Goal: Find specific page/section: Find specific page/section

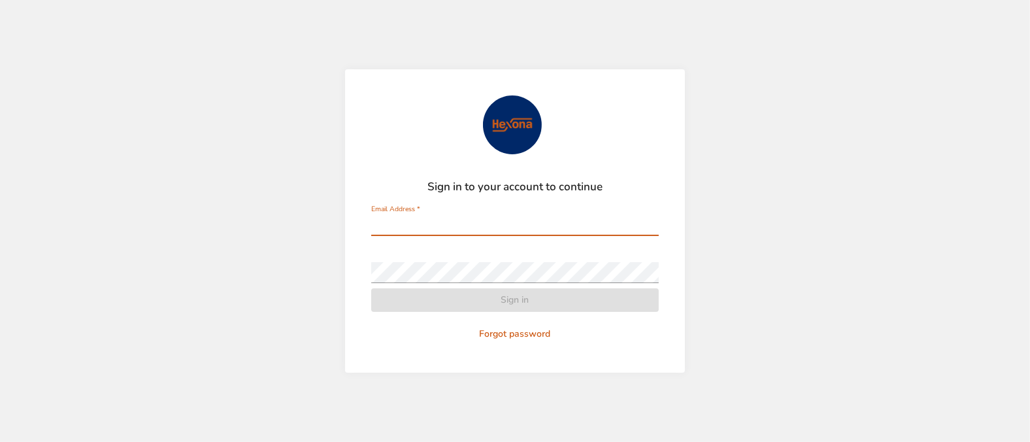
click at [481, 226] on input "Email Address   *" at bounding box center [515, 225] width 288 height 21
type input "**********"
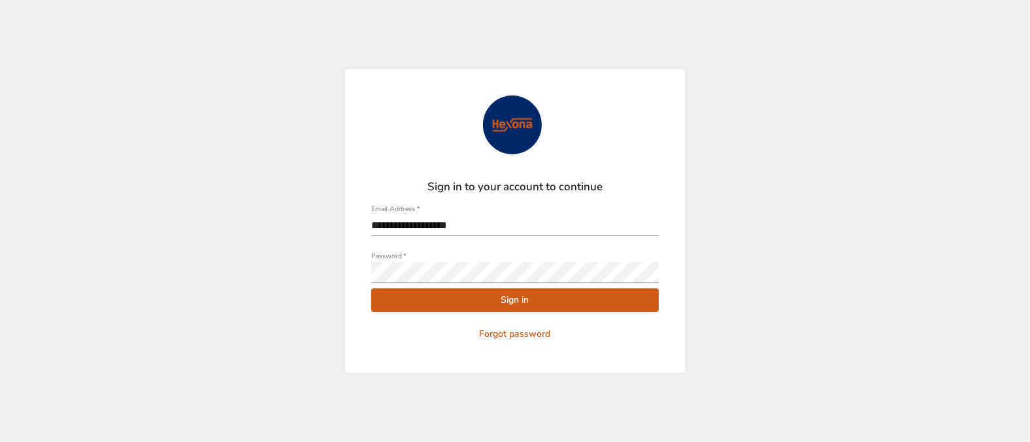
click at [533, 302] on span "Sign in" at bounding box center [515, 300] width 267 height 16
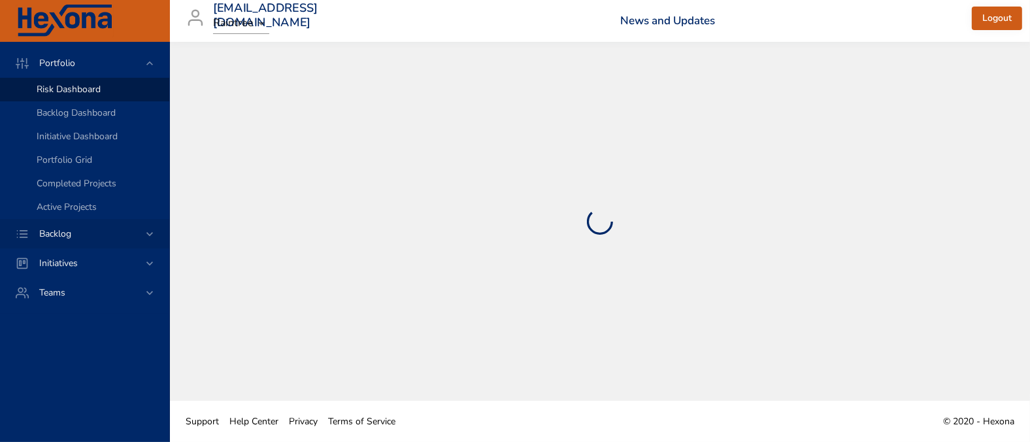
click at [146, 234] on icon at bounding box center [149, 233] width 13 height 13
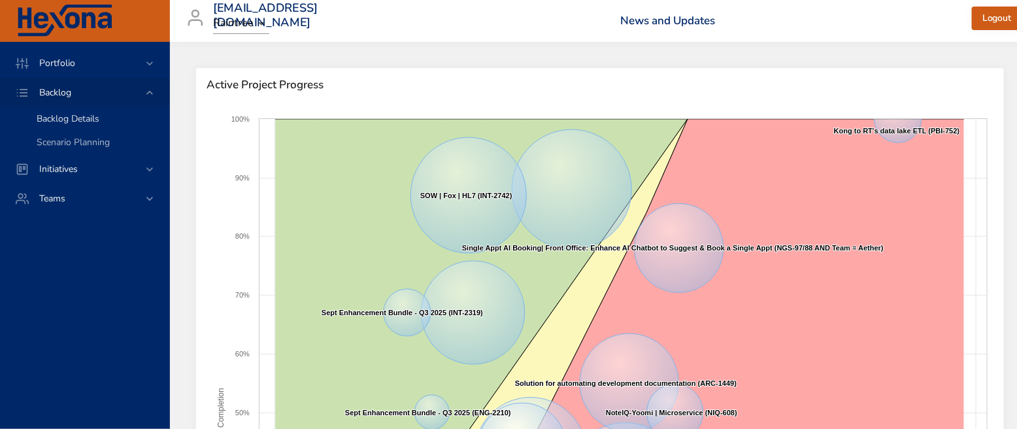
click at [99, 118] on span "Backlog Details" at bounding box center [68, 118] width 63 height 12
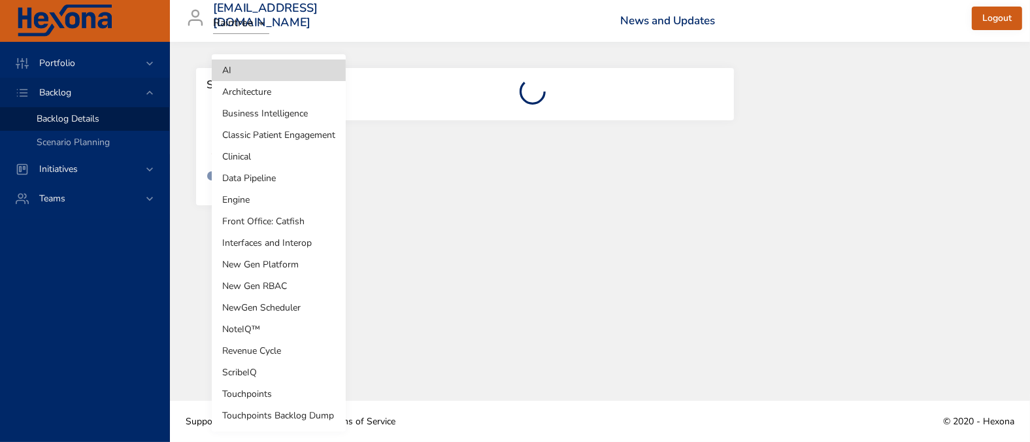
click at [299, 135] on body "Portfolio Backlog Backlog Details Scenario Planning Initiatives Teams mukeshde@…" at bounding box center [515, 221] width 1030 height 442
click at [278, 261] on li "New Gen Platform" at bounding box center [279, 265] width 134 height 22
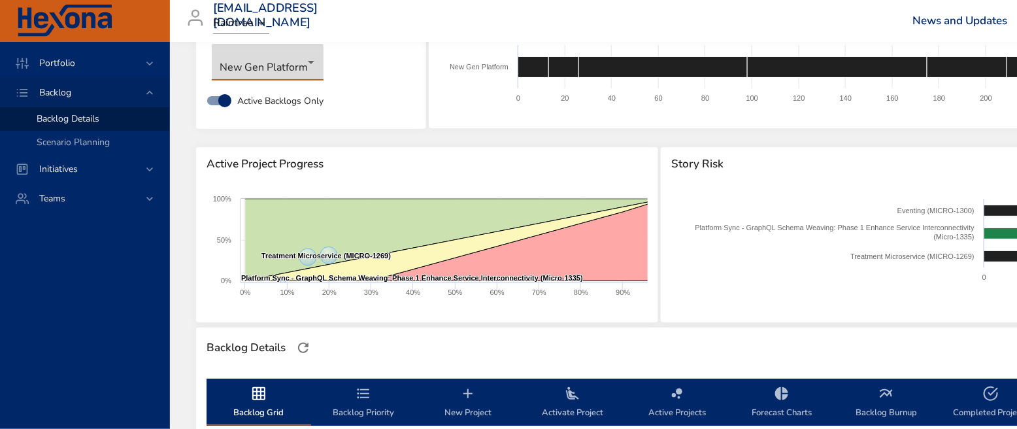
scroll to position [82, 0]
